Goal: Task Accomplishment & Management: Use online tool/utility

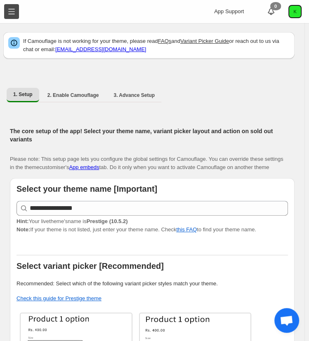
click at [6, 10] on button "Toggle menu" at bounding box center [11, 11] width 15 height 15
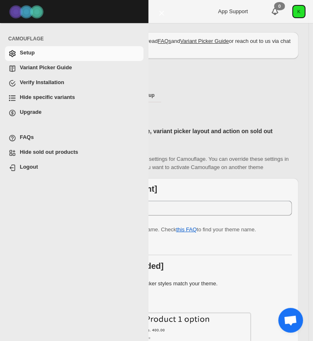
click at [35, 97] on span "Hide specific variants" at bounding box center [47, 97] width 55 height 6
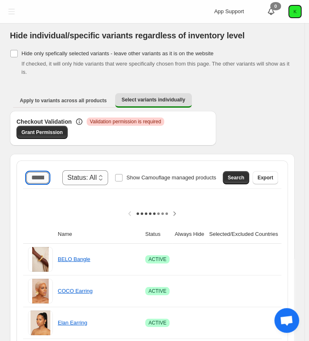
drag, startPoint x: 43, startPoint y: 167, endPoint x: 46, endPoint y: 173, distance: 6.3
click at [43, 172] on input "Search product name" at bounding box center [37, 178] width 23 height 12
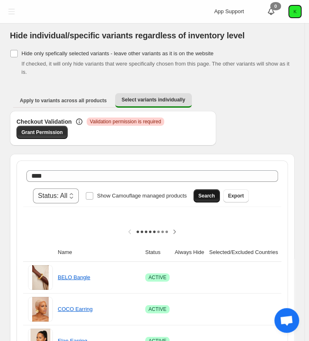
click at [215, 193] on span "Search" at bounding box center [207, 196] width 17 height 7
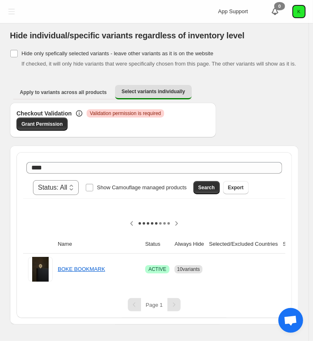
scroll to position [0, 116]
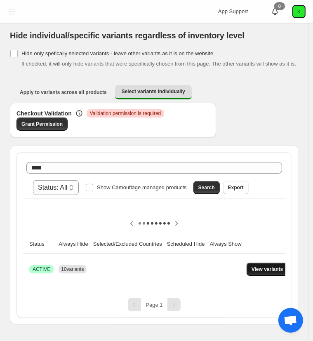
click at [263, 266] on span "View variants" at bounding box center [268, 269] width 32 height 7
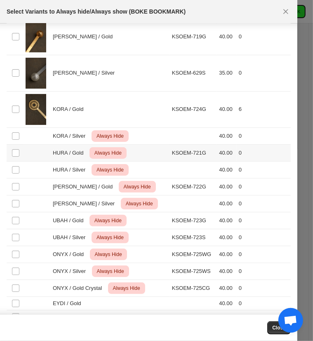
scroll to position [71, 0]
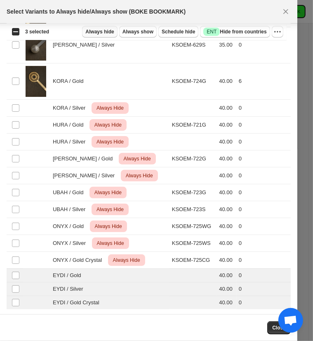
click at [109, 30] on span "Always hide" at bounding box center [99, 31] width 28 height 7
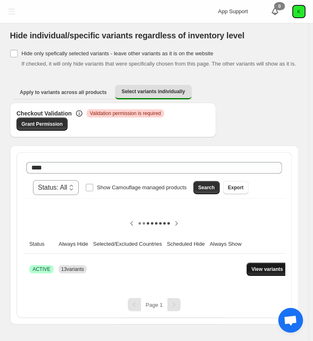
click at [252, 266] on span "View variants" at bounding box center [268, 269] width 32 height 7
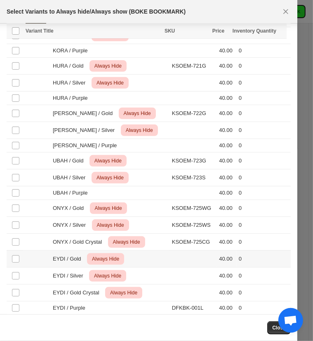
scroll to position [162, 0]
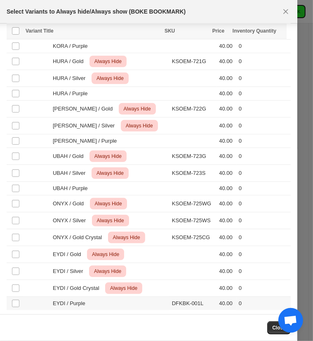
click at [61, 302] on span "EYDI / Purple" at bounding box center [71, 304] width 37 height 8
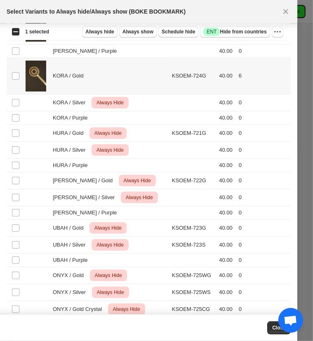
scroll to position [79, 0]
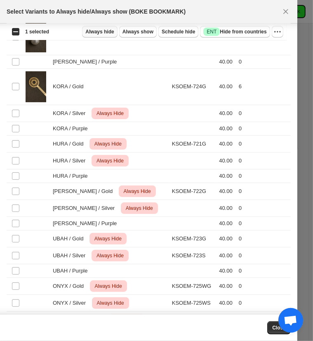
click at [106, 32] on span "Always hide" at bounding box center [99, 31] width 28 height 7
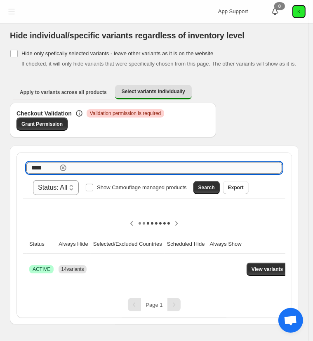
click at [39, 170] on input "****" at bounding box center [41, 168] width 31 height 12
click at [39, 170] on input "****" at bounding box center [34, 168] width 16 height 12
type input "*"
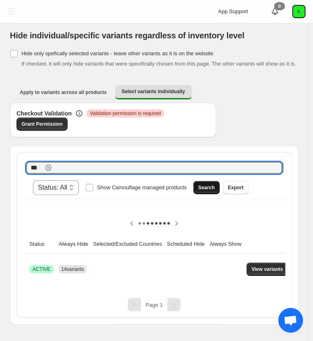
type input "****"
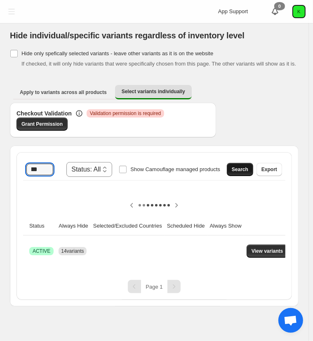
click at [235, 168] on span "Search" at bounding box center [240, 169] width 17 height 7
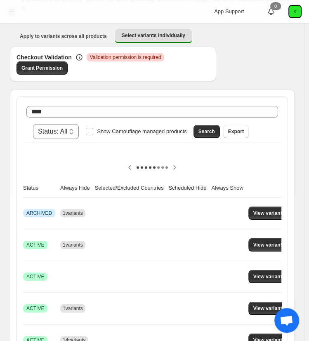
scroll to position [0, 124]
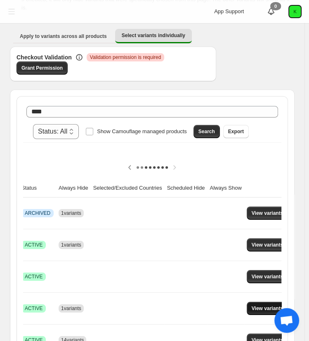
click at [256, 302] on button "View variants" at bounding box center [268, 308] width 42 height 13
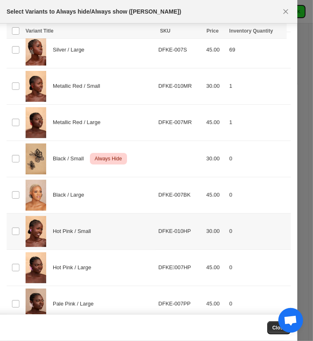
scroll to position [251, 0]
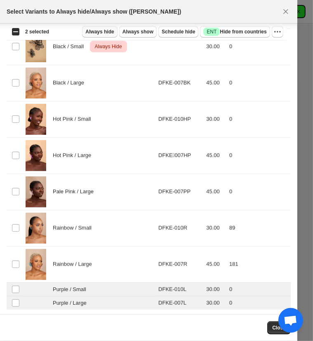
click at [101, 33] on span "Always hide" at bounding box center [99, 31] width 28 height 7
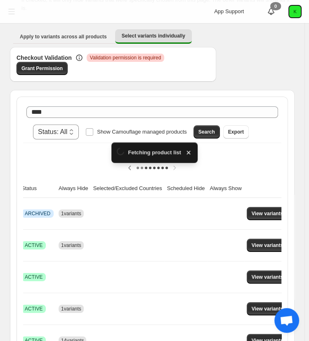
scroll to position [64, 0]
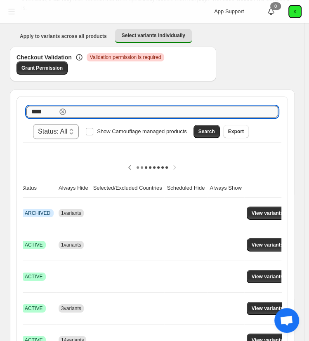
click at [45, 106] on div "**** Clear" at bounding box center [152, 112] width 252 height 12
click at [45, 108] on icon "button" at bounding box center [48, 112] width 8 height 8
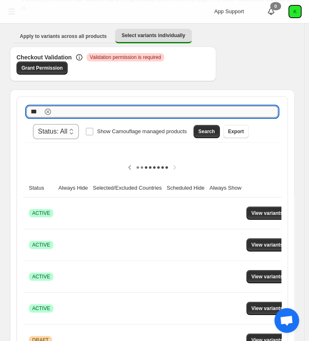
scroll to position [0, 7]
type input "****"
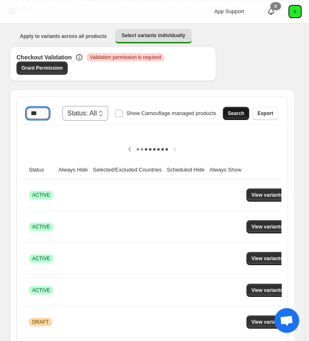
click at [240, 110] on span "Search" at bounding box center [236, 113] width 17 height 7
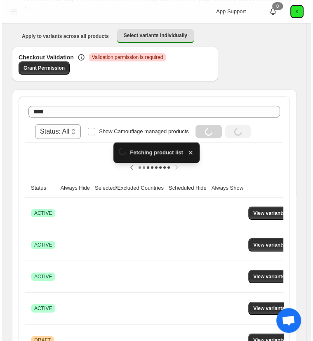
scroll to position [0, 116]
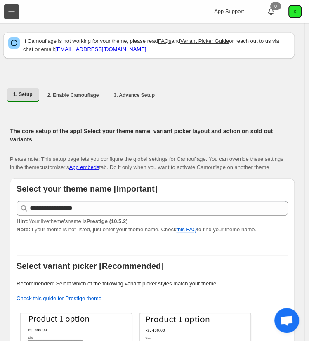
click at [6, 10] on button "Toggle menu" at bounding box center [11, 11] width 15 height 15
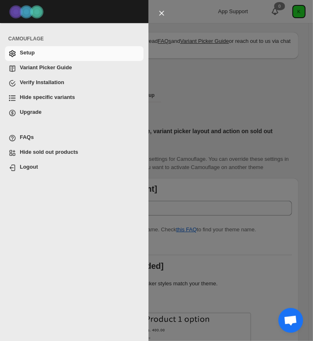
click at [43, 97] on span "Hide specific variants" at bounding box center [47, 97] width 55 height 6
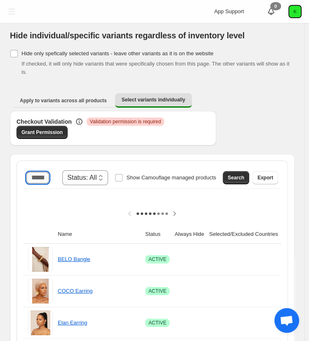
click at [47, 172] on input "Search product name" at bounding box center [37, 178] width 23 height 12
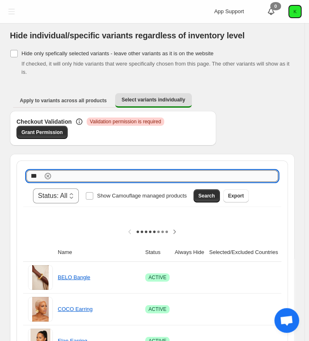
scroll to position [0, 7]
type input "****"
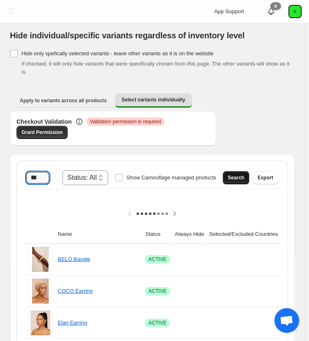
click at [242, 173] on button "Search" at bounding box center [236, 177] width 26 height 13
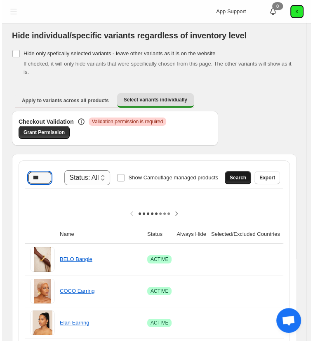
scroll to position [0, 0]
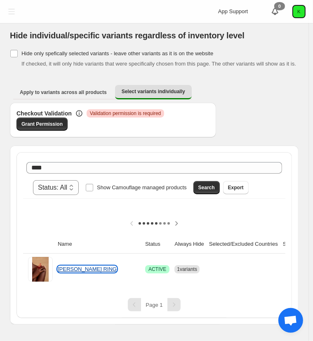
click at [67, 266] on link "[PERSON_NAME] RING" at bounding box center [87, 269] width 59 height 6
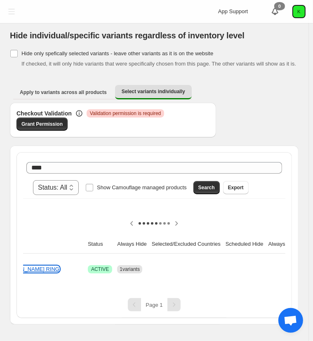
scroll to position [0, 116]
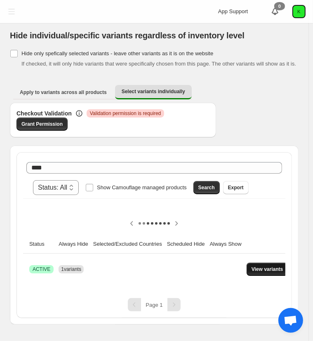
click at [252, 266] on span "View variants" at bounding box center [268, 269] width 32 height 7
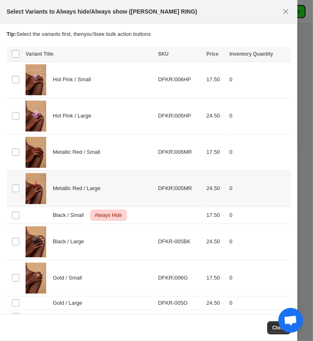
scroll to position [28, 0]
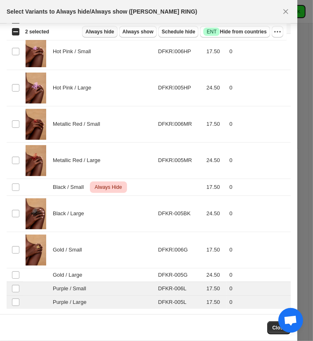
click at [104, 33] on span "Always hide" at bounding box center [99, 31] width 28 height 7
